Goal: Task Accomplishment & Management: Manage account settings

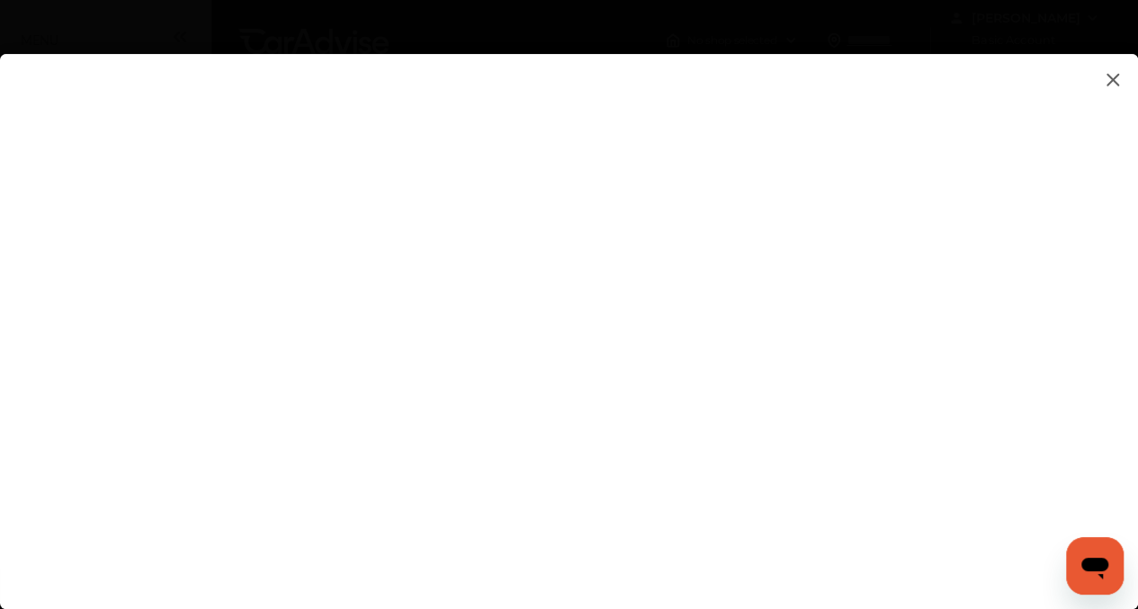
click at [323, 364] on flutter-view at bounding box center [569, 313] width 1138 height 519
click at [317, 287] on flutter-view at bounding box center [569, 313] width 1138 height 519
click at [160, 132] on flutter-view at bounding box center [569, 313] width 1138 height 519
click at [719, 289] on flutter-view at bounding box center [569, 313] width 1138 height 519
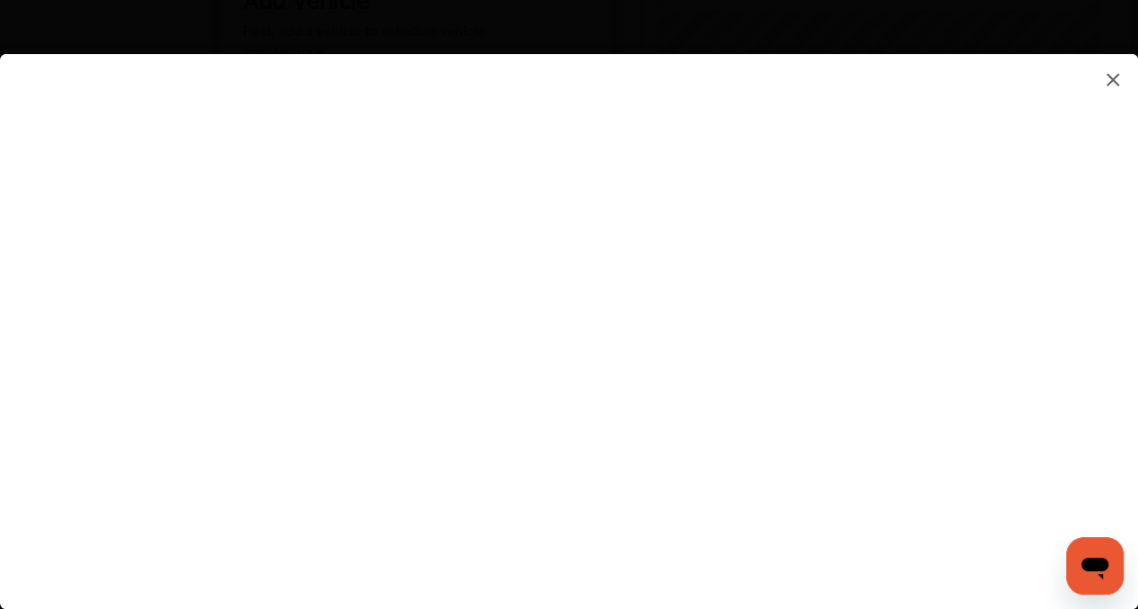
click at [1011, 241] on flutter-view at bounding box center [569, 313] width 1138 height 519
click at [768, 327] on flutter-view "******" at bounding box center [569, 313] width 1138 height 519
type input "*"
click at [735, 417] on flutter-view "******" at bounding box center [569, 313] width 1138 height 519
type input "*"
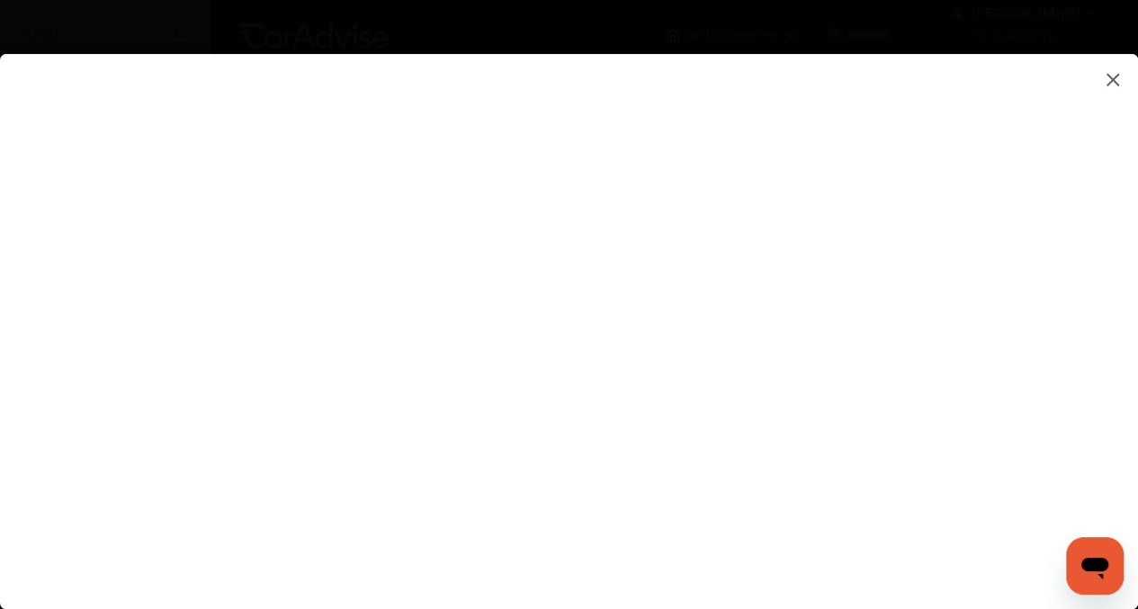
scroll to position [2, 0]
click at [1110, 81] on img at bounding box center [1113, 79] width 22 height 22
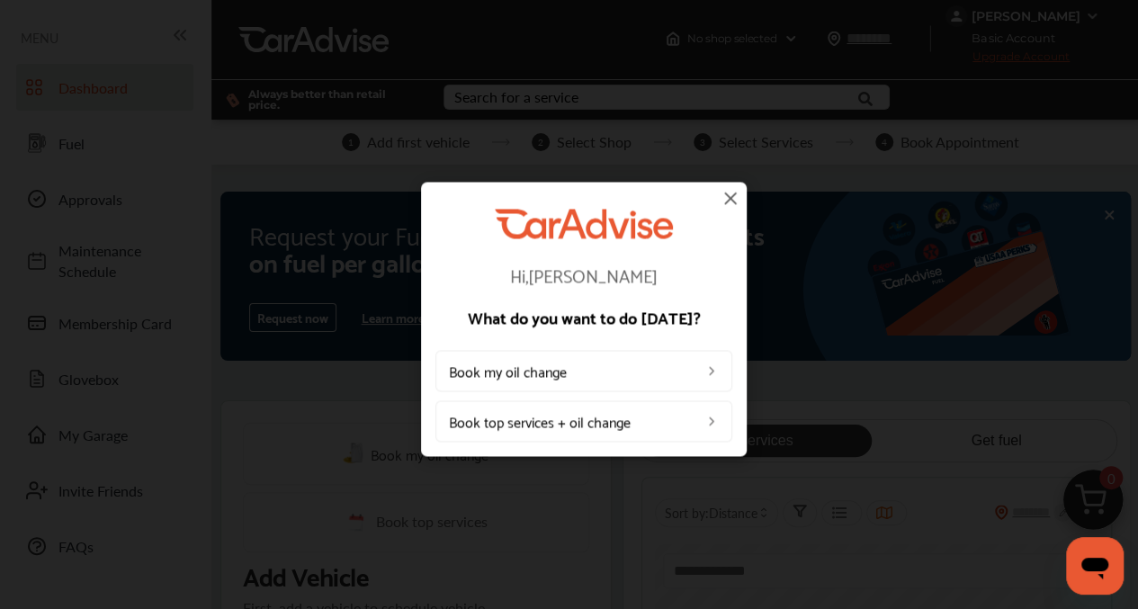
click at [727, 197] on img at bounding box center [731, 198] width 22 height 22
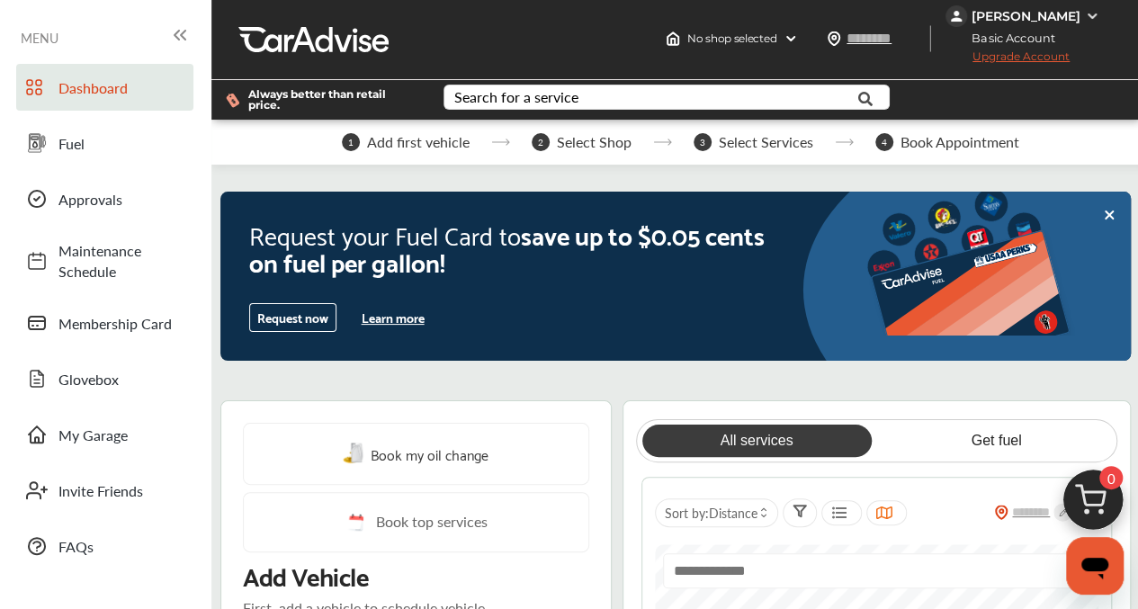
click at [1099, 17] on img at bounding box center [1092, 16] width 14 height 14
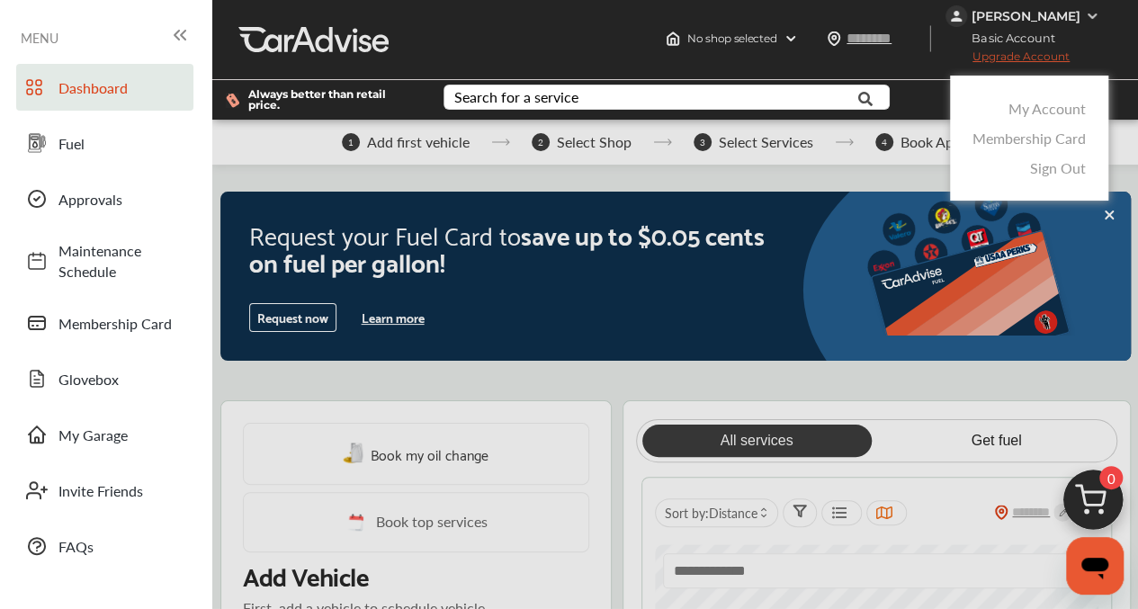
click at [1081, 164] on link "Sign Out" at bounding box center [1058, 167] width 56 height 21
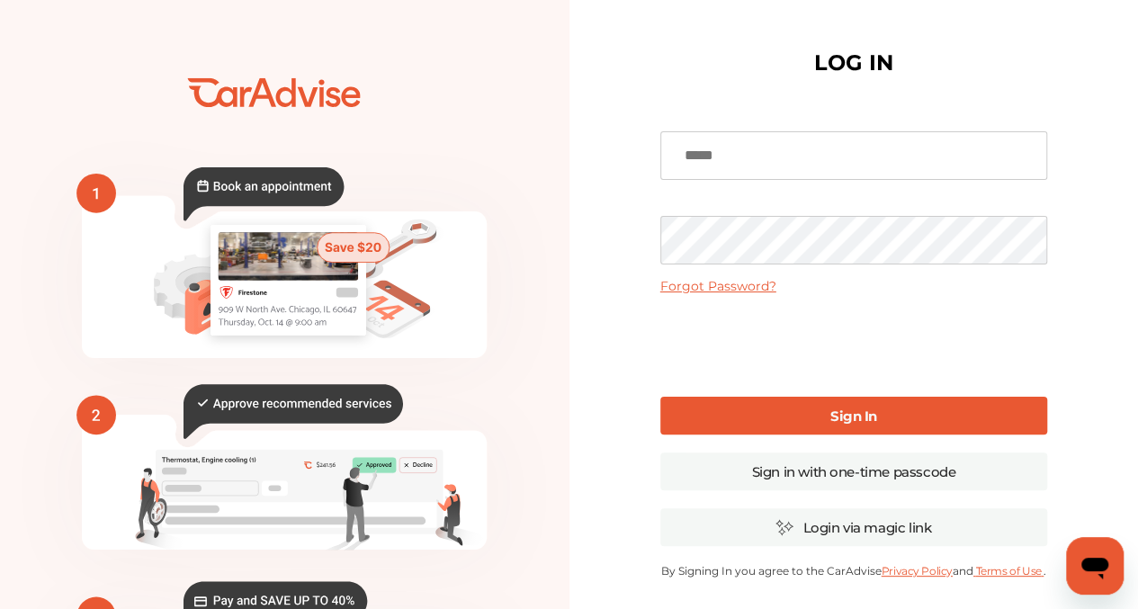
click at [1132, 91] on div "LOG IN Forgot Password? Sign In Sign in with one-time passcode Login via magic …" at bounding box center [855, 438] width 570 height 876
drag, startPoint x: 1132, startPoint y: 91, endPoint x: 1145, endPoint y: 233, distance: 142.8
click at [1138, 233] on html "💰" at bounding box center [569, 304] width 1138 height 609
